Goal: Task Accomplishment & Management: Manage account settings

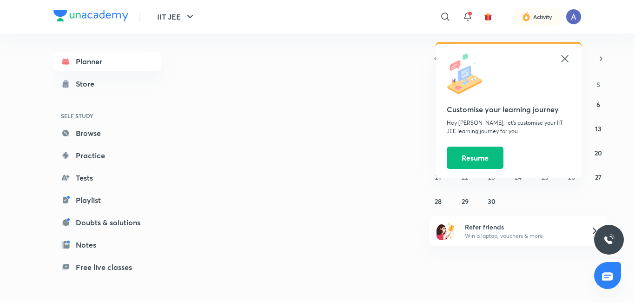
click at [564, 60] on icon at bounding box center [564, 58] width 11 height 11
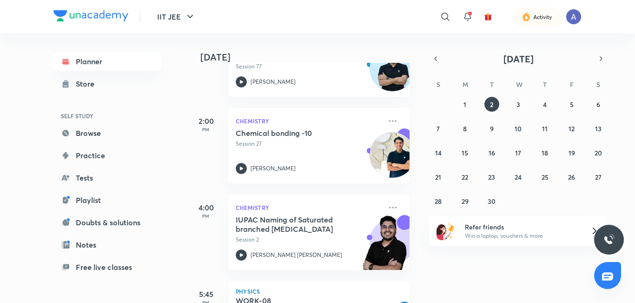
scroll to position [279, 0]
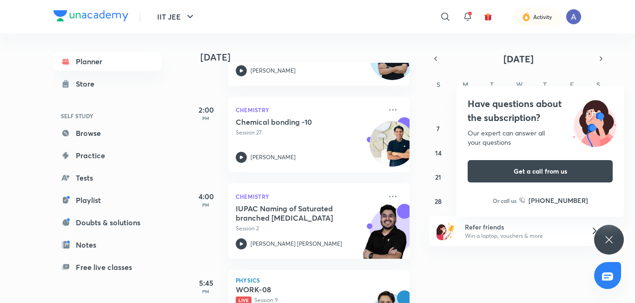
drag, startPoint x: 246, startPoint y: 157, endPoint x: 226, endPoint y: 156, distance: 19.1
click at [226, 156] on div "2:00 PM Chemistry Chemical bonding -10 Session 27 Sumit Kumar" at bounding box center [298, 134] width 222 height 75
drag, startPoint x: 239, startPoint y: 154, endPoint x: 246, endPoint y: 161, distance: 9.5
click at [246, 161] on div at bounding box center [241, 157] width 11 height 11
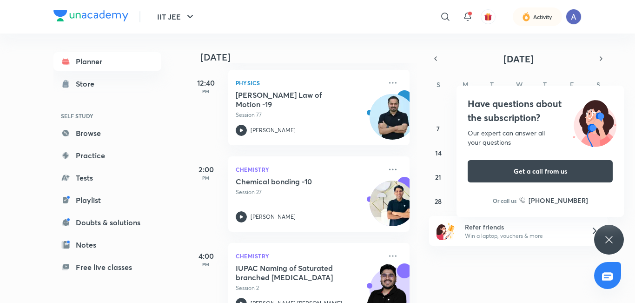
scroll to position [181, 0]
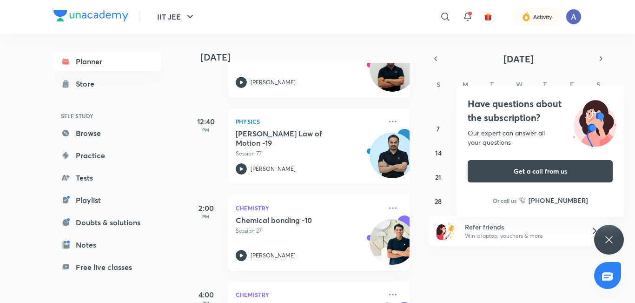
click at [243, 165] on icon at bounding box center [241, 168] width 11 height 11
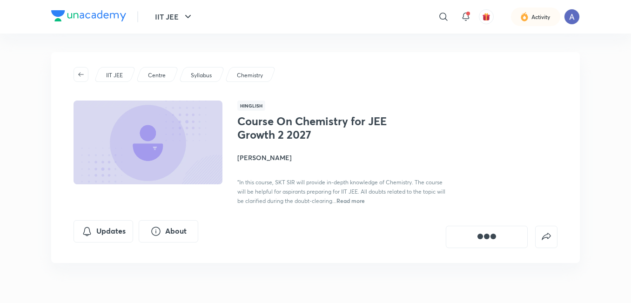
click at [113, 23] on div at bounding box center [88, 16] width 75 height 13
click at [111, 18] on img at bounding box center [88, 15] width 75 height 11
click at [108, 18] on img at bounding box center [88, 15] width 75 height 11
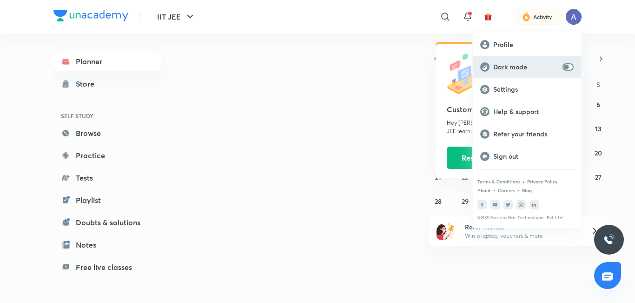
click at [569, 67] on input "checkbox" at bounding box center [566, 66] width 22 height 7
checkbox input "true"
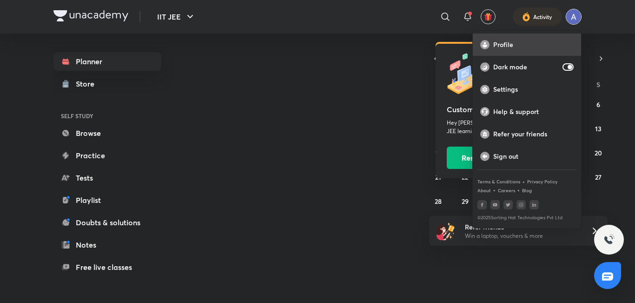
click at [503, 46] on p "Profile" at bounding box center [533, 44] width 80 height 8
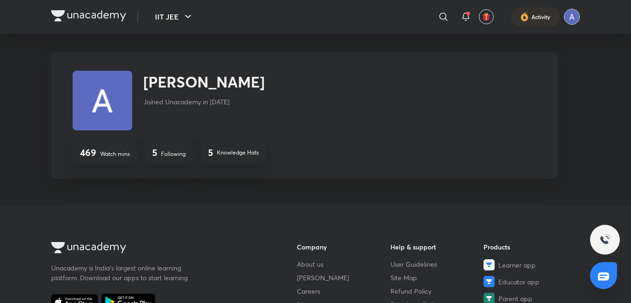
click at [571, 20] on img at bounding box center [572, 17] width 16 height 16
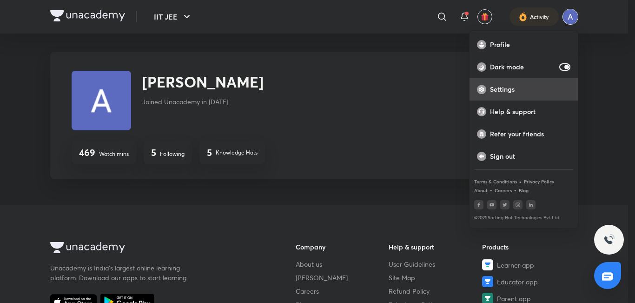
click at [504, 86] on p "Settings" at bounding box center [530, 89] width 80 height 8
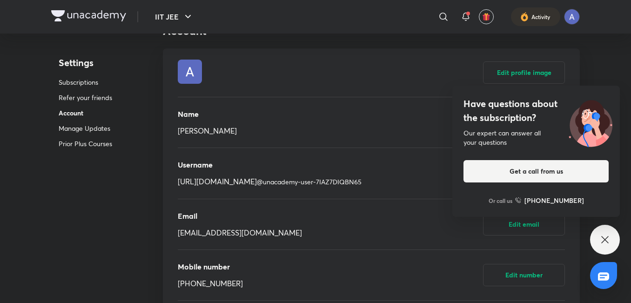
scroll to position [434, 0]
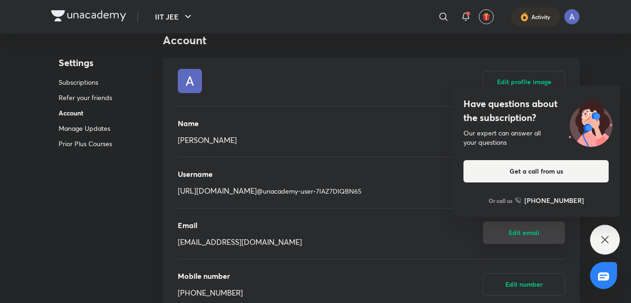
click at [516, 236] on button "Edit email" at bounding box center [524, 232] width 82 height 22
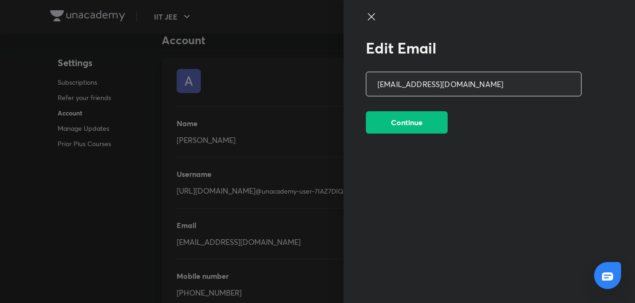
drag, startPoint x: 483, startPoint y: 88, endPoint x: 255, endPoint y: 89, distance: 227.4
click at [255, 89] on div "Edit Email [EMAIL_ADDRESS][DOMAIN_NAME] ​ Continue" at bounding box center [317, 151] width 635 height 303
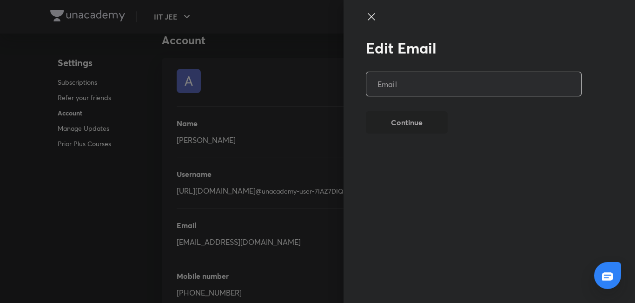
type input "f"
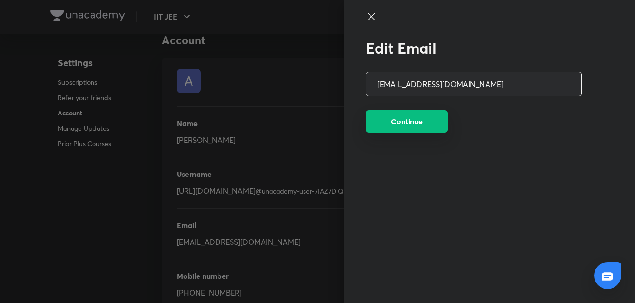
type input "[EMAIL_ADDRESS][DOMAIN_NAME]"
click at [428, 129] on button "Continue" at bounding box center [407, 121] width 82 height 22
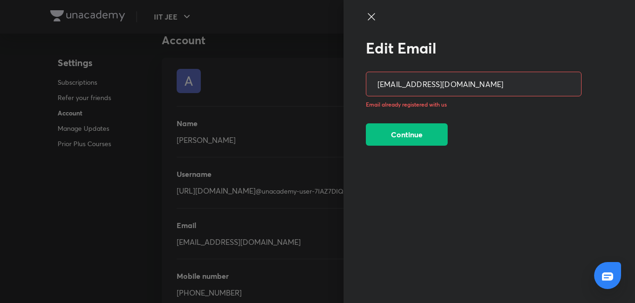
click at [370, 20] on icon at bounding box center [371, 16] width 11 height 11
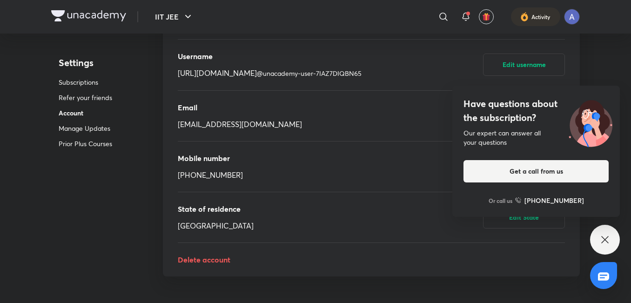
scroll to position [558, 0]
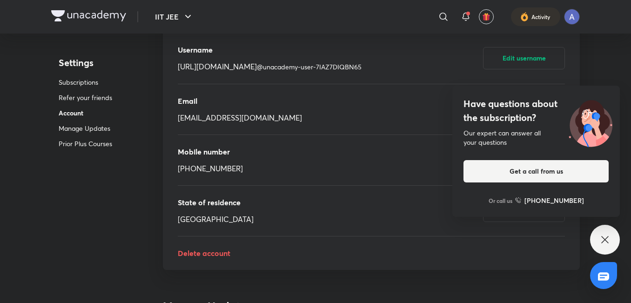
drag, startPoint x: 259, startPoint y: 170, endPoint x: 252, endPoint y: 171, distance: 7.5
click at [259, 171] on div "Mobile number [PHONE_NUMBER] Edit number" at bounding box center [371, 160] width 387 height 50
click at [242, 169] on div "Mobile number [PHONE_NUMBER] Edit number" at bounding box center [371, 160] width 387 height 50
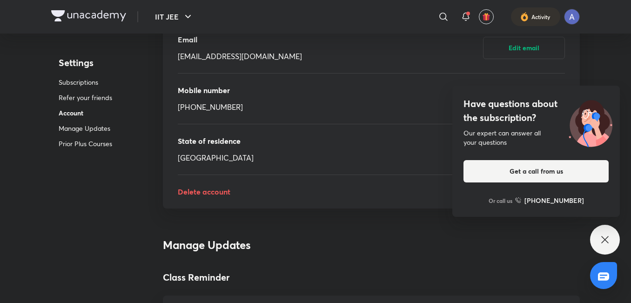
scroll to position [651, 0]
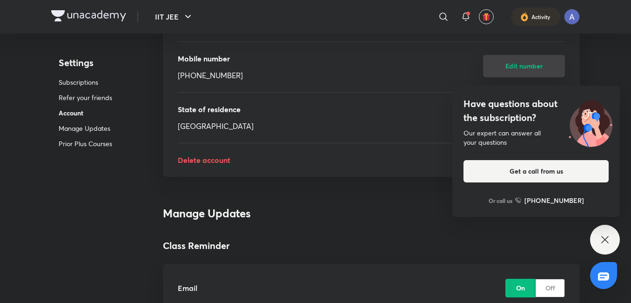
click at [518, 73] on button "Edit number" at bounding box center [524, 66] width 82 height 22
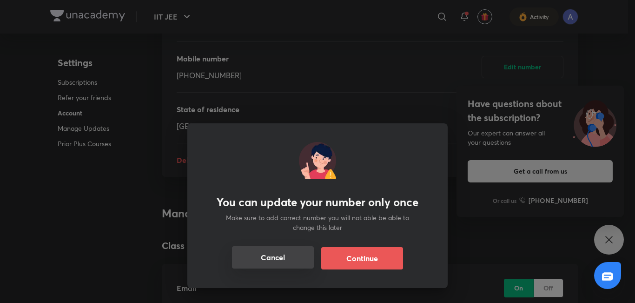
click at [269, 262] on button "Cancel" at bounding box center [273, 257] width 82 height 22
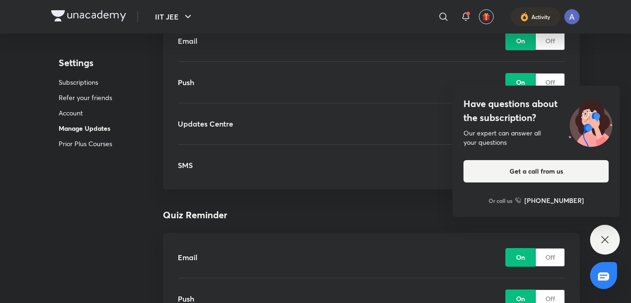
scroll to position [899, 0]
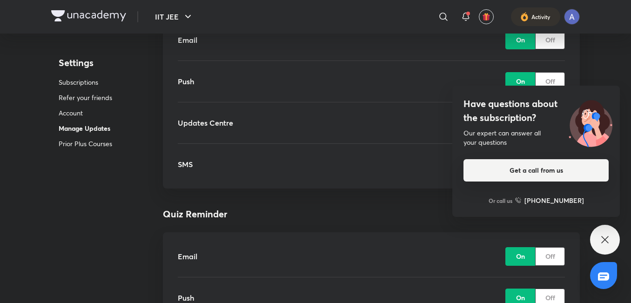
click at [558, 173] on button "Get a call from us" at bounding box center [535, 170] width 145 height 22
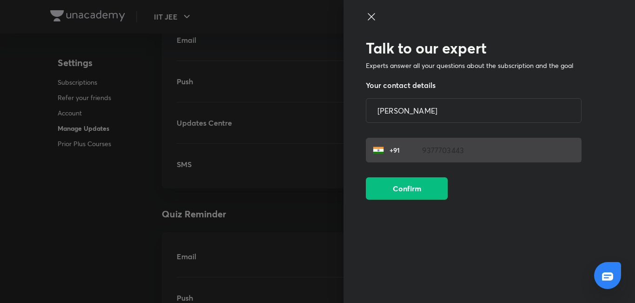
click at [374, 15] on icon at bounding box center [371, 16] width 11 height 11
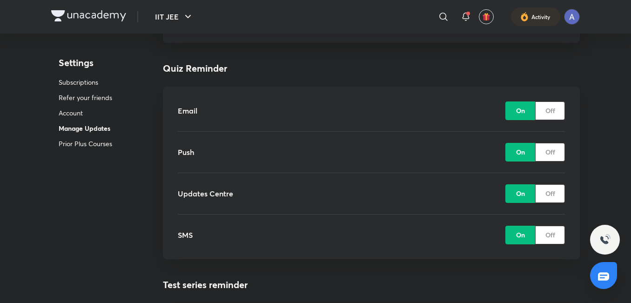
scroll to position [1054, 0]
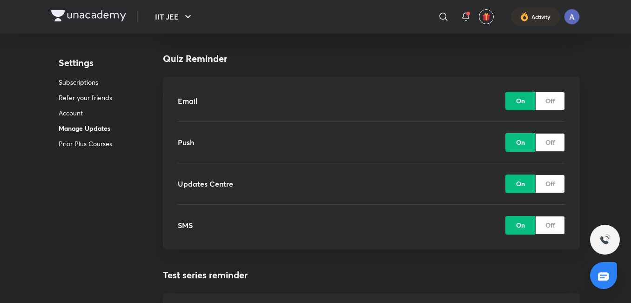
click at [514, 95] on div "On" at bounding box center [520, 101] width 30 height 19
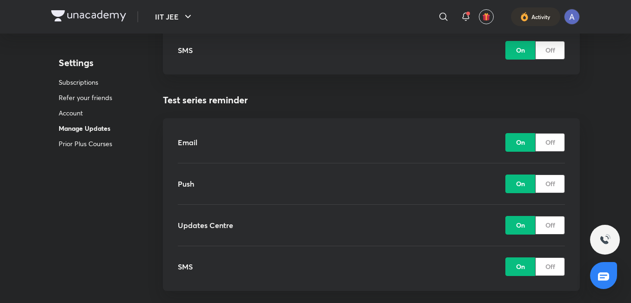
scroll to position [1240, 0]
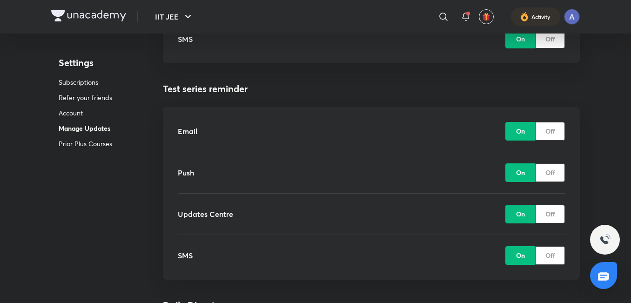
click at [561, 132] on div "Off" at bounding box center [550, 131] width 30 height 19
click at [547, 181] on div "Push On Off" at bounding box center [371, 172] width 387 height 41
click at [547, 175] on p "Off" at bounding box center [550, 172] width 10 height 10
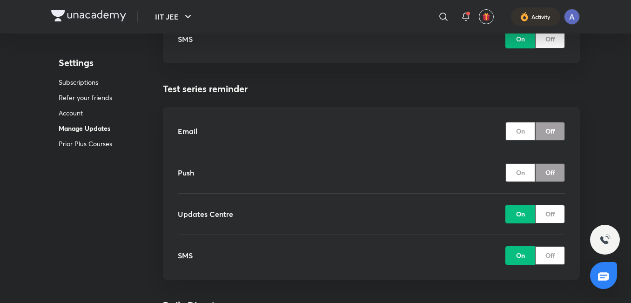
click at [552, 216] on p "Off" at bounding box center [550, 214] width 10 height 10
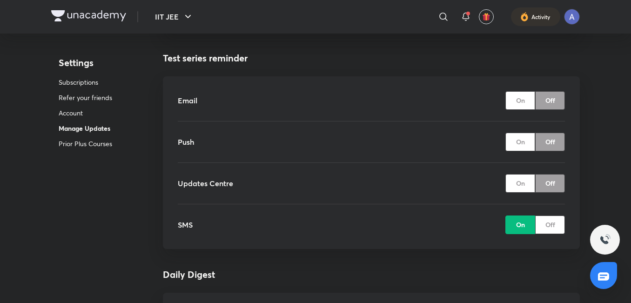
click at [548, 224] on p "Off" at bounding box center [550, 224] width 10 height 10
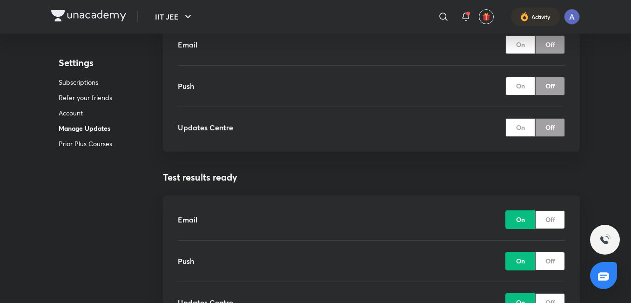
scroll to position [1550, 0]
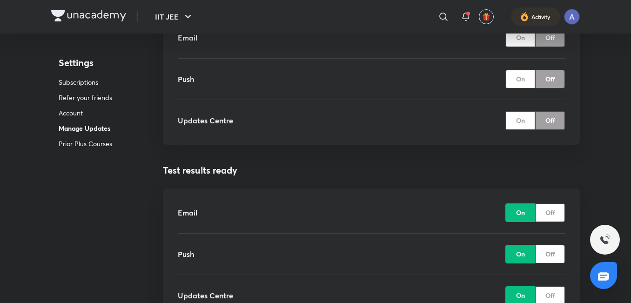
click at [547, 216] on p "Off" at bounding box center [550, 212] width 10 height 10
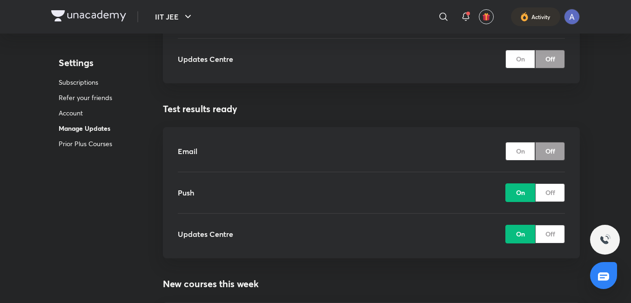
scroll to position [1612, 0]
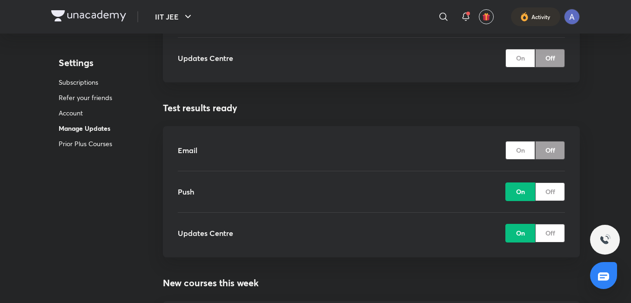
click at [547, 198] on div "Off" at bounding box center [550, 191] width 30 height 19
click at [552, 227] on div "Off" at bounding box center [550, 233] width 30 height 19
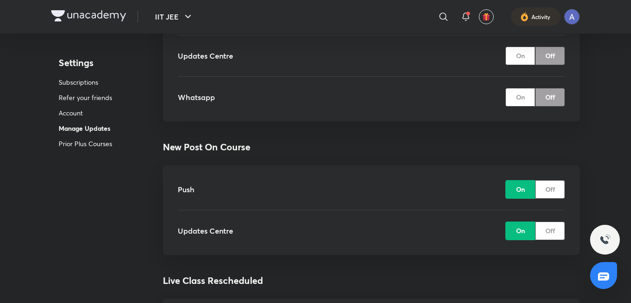
scroll to position [2170, 0]
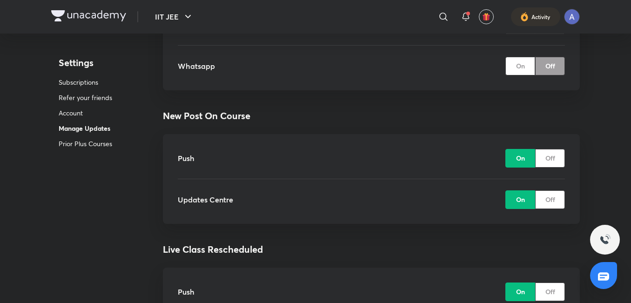
click at [544, 161] on div "Off" at bounding box center [550, 158] width 30 height 19
click at [551, 205] on div "Off" at bounding box center [550, 199] width 30 height 19
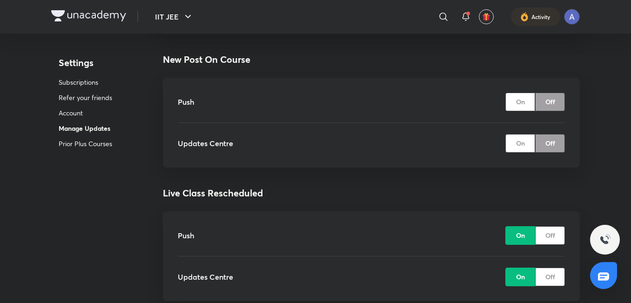
scroll to position [2263, 0]
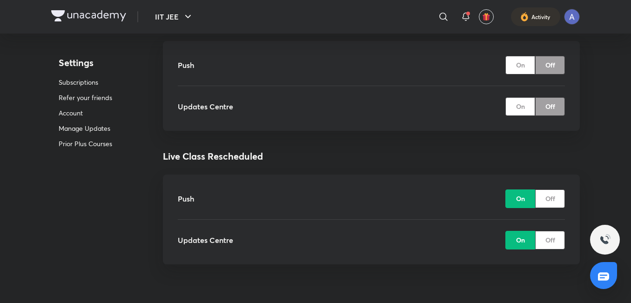
click at [553, 200] on p "Off" at bounding box center [550, 198] width 10 height 10
click at [552, 244] on p "Off" at bounding box center [550, 240] width 10 height 10
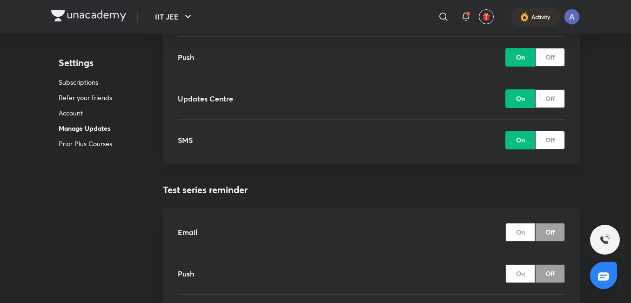
scroll to position [1023, 0]
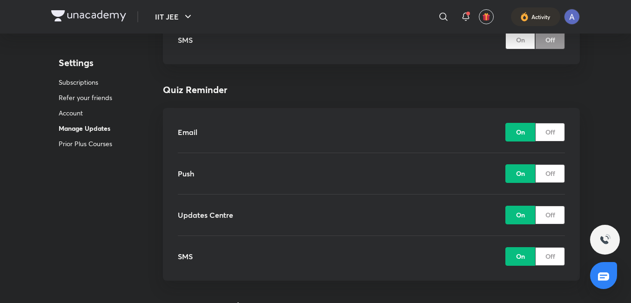
click at [553, 133] on p "Off" at bounding box center [550, 132] width 10 height 10
click at [544, 176] on div "Off" at bounding box center [550, 173] width 30 height 19
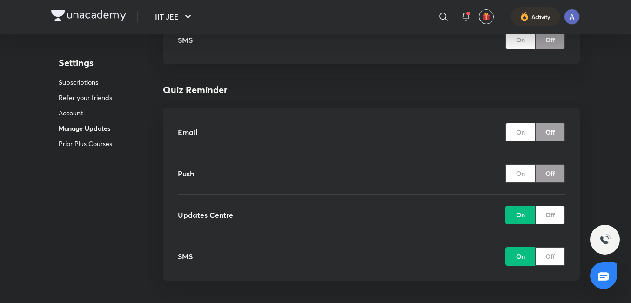
click at [549, 214] on p "Off" at bounding box center [550, 215] width 10 height 10
click at [552, 260] on p "Off" at bounding box center [550, 256] width 10 height 10
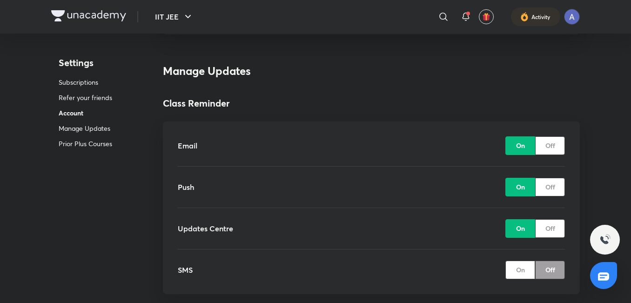
scroll to position [713, 0]
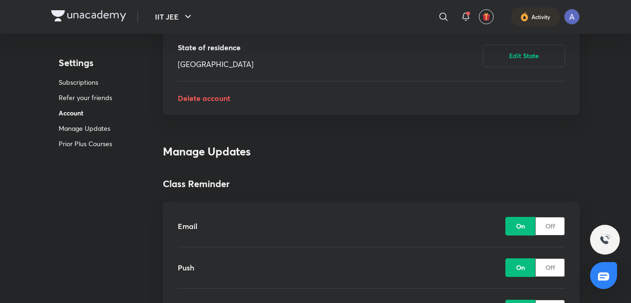
click at [541, 228] on div "Off" at bounding box center [550, 226] width 30 height 19
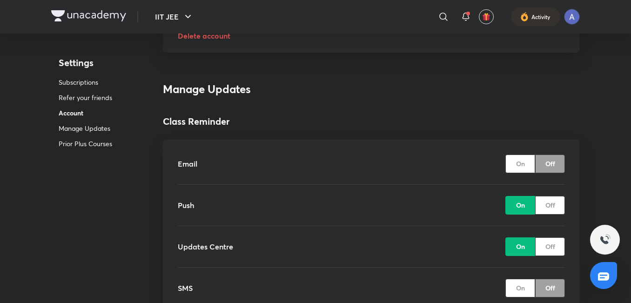
click at [551, 205] on p "Off" at bounding box center [550, 205] width 10 height 10
click at [552, 249] on p "Off" at bounding box center [550, 246] width 10 height 10
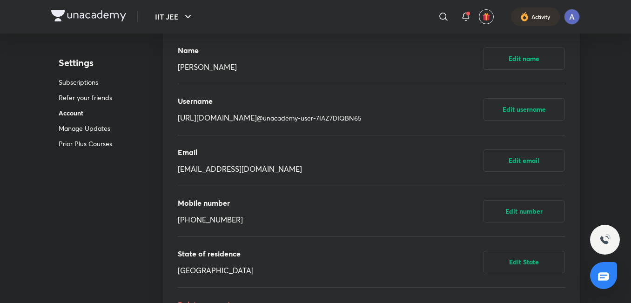
scroll to position [496, 0]
